Goal: Navigation & Orientation: Understand site structure

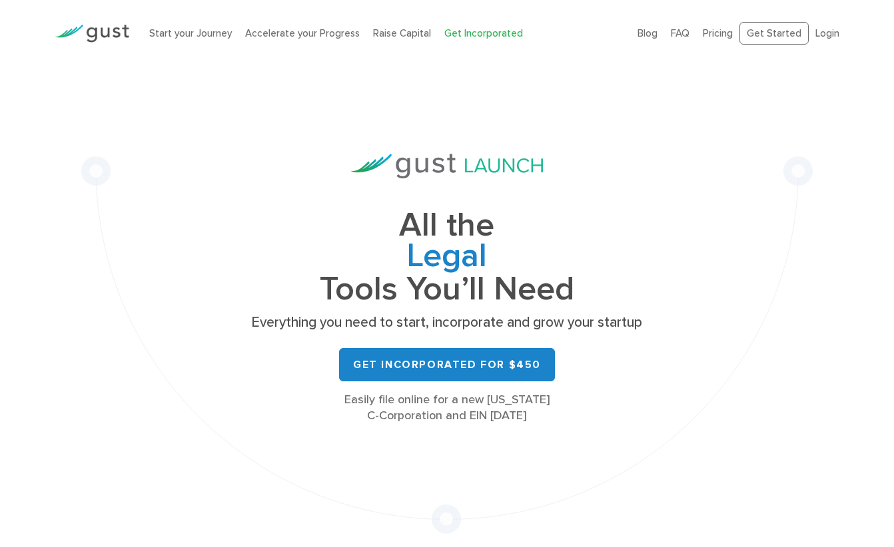
click at [463, 37] on link "Get Incorporated" at bounding box center [483, 33] width 79 height 12
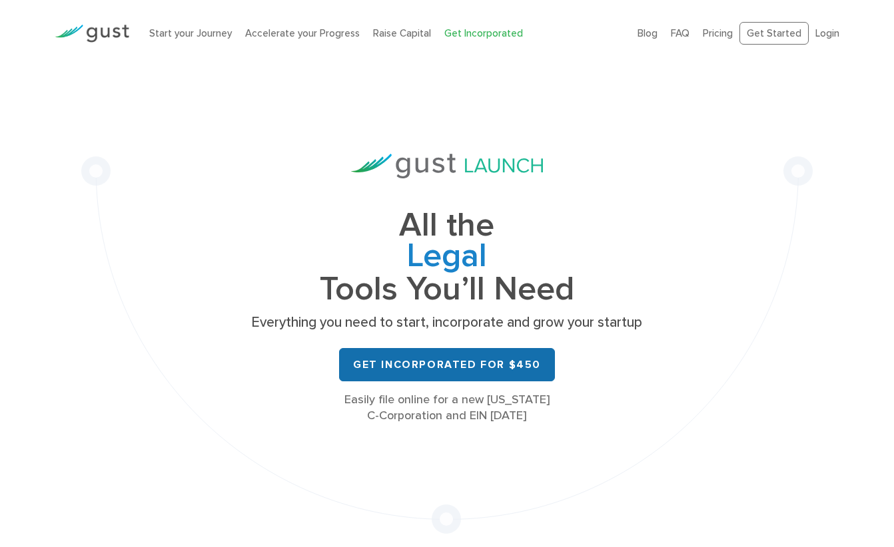
click at [410, 364] on link "Get Incorporated for $450" at bounding box center [447, 364] width 216 height 33
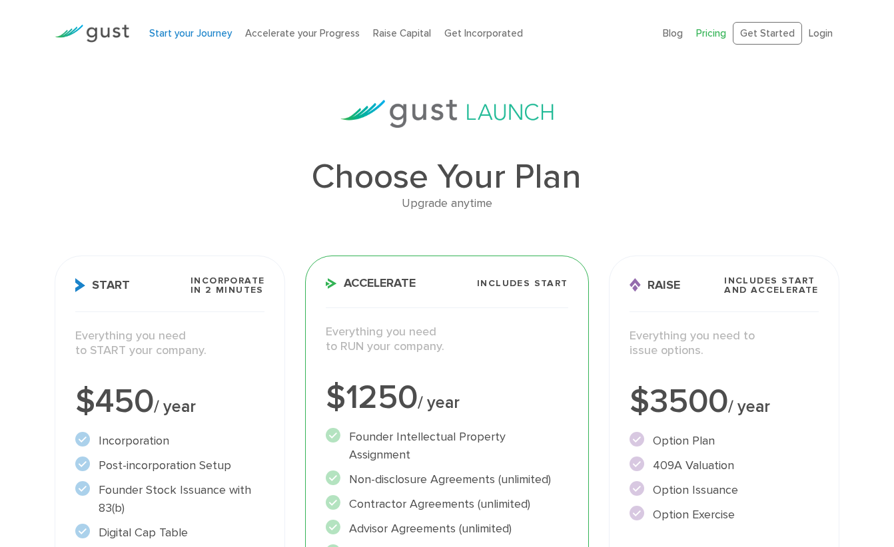
click at [198, 34] on link "Start your Journey" at bounding box center [190, 33] width 83 height 12
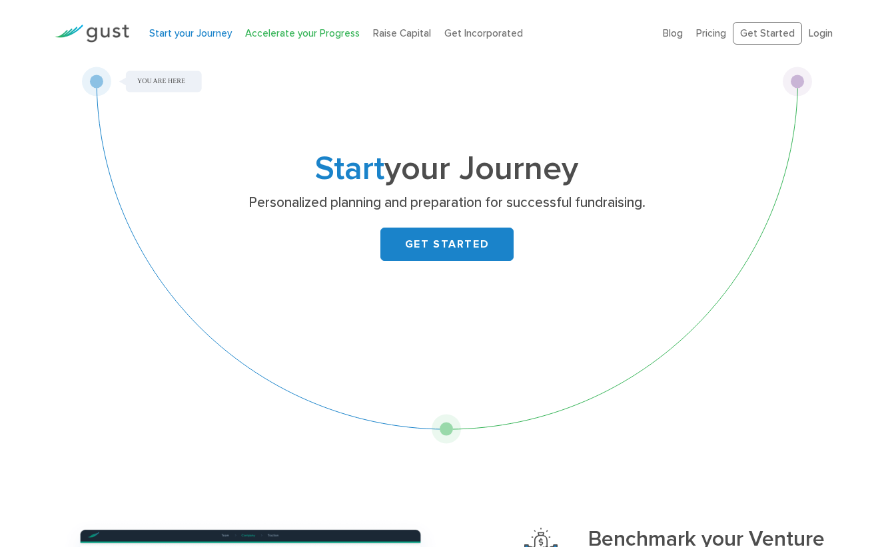
click at [294, 31] on link "Accelerate your Progress" at bounding box center [302, 33] width 115 height 12
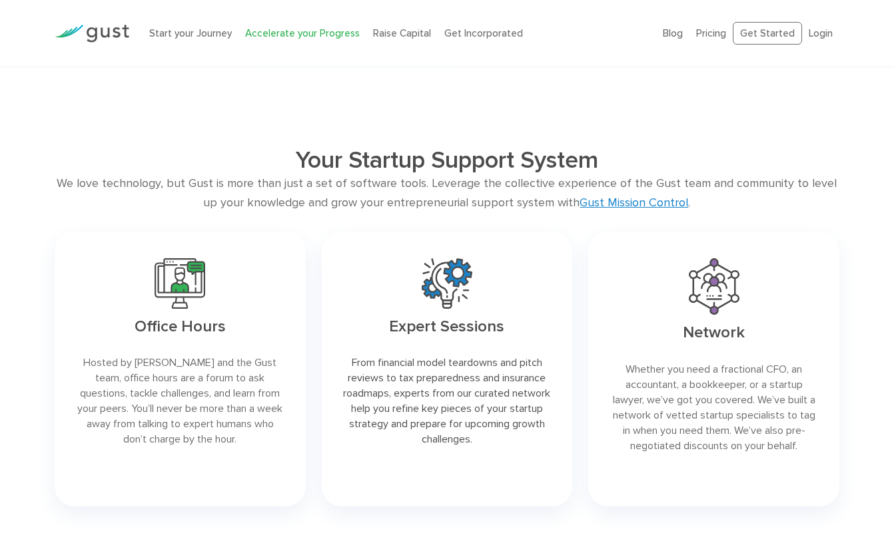
scroll to position [1678, 0]
